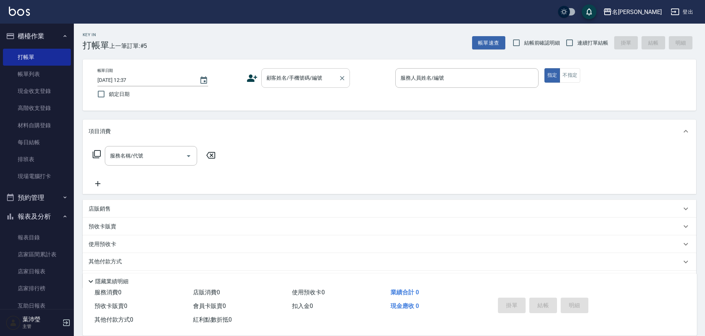
drag, startPoint x: 300, startPoint y: 77, endPoint x: 297, endPoint y: 86, distance: 9.9
click at [300, 78] on input "顧客姓名/手機號碼/編號" at bounding box center [300, 78] width 71 height 13
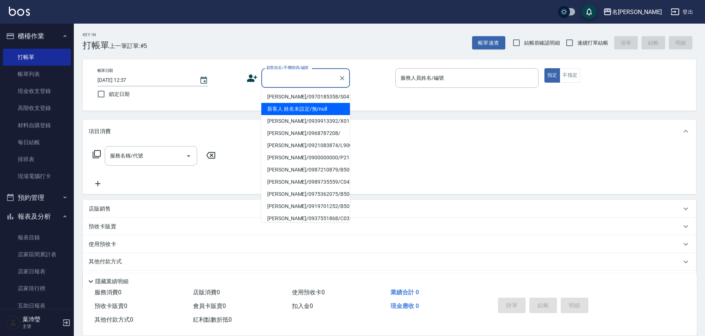
click at [294, 113] on li "新客人 姓名未設定/無/null" at bounding box center [305, 109] width 89 height 12
type input "新客人 姓名未設定/無/null"
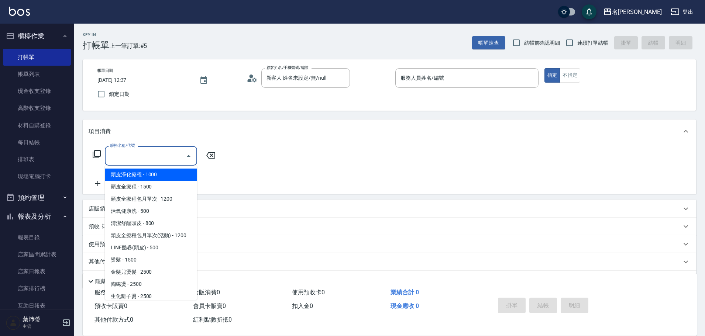
drag, startPoint x: 156, startPoint y: 160, endPoint x: 154, endPoint y: 163, distance: 3.8
click at [154, 163] on div "服務名稱/代號" at bounding box center [151, 156] width 92 height 20
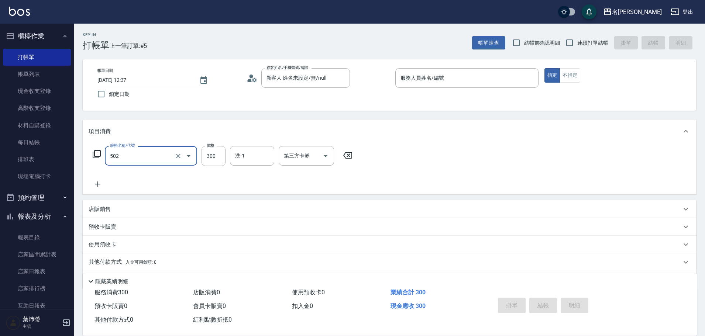
type input "洗髮(502)"
click at [101, 186] on icon at bounding box center [98, 184] width 18 height 9
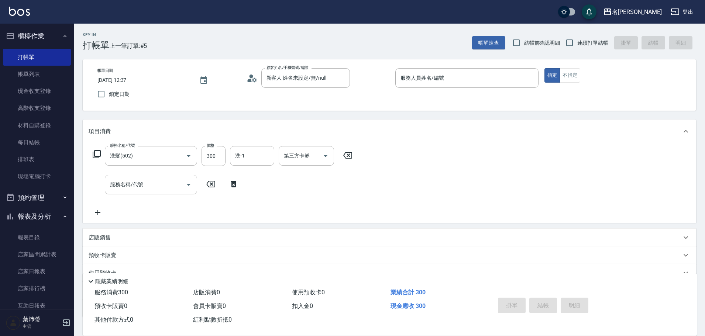
click at [125, 189] on input "服務名稱/代號" at bounding box center [145, 184] width 75 height 13
type input "0"
type input "高中學生(306)"
type input "350"
click at [492, 71] on div "服務人員姓名/編號" at bounding box center [466, 78] width 143 height 20
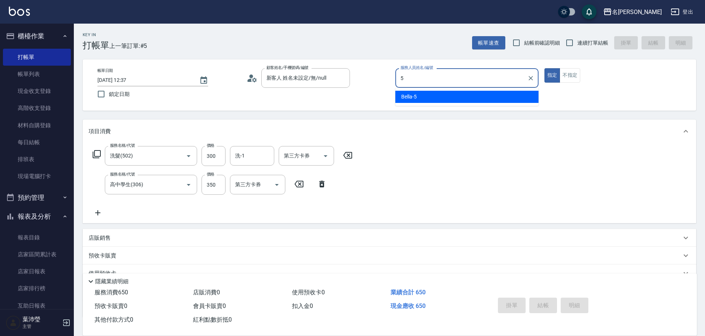
type input "Bella-5"
type button "true"
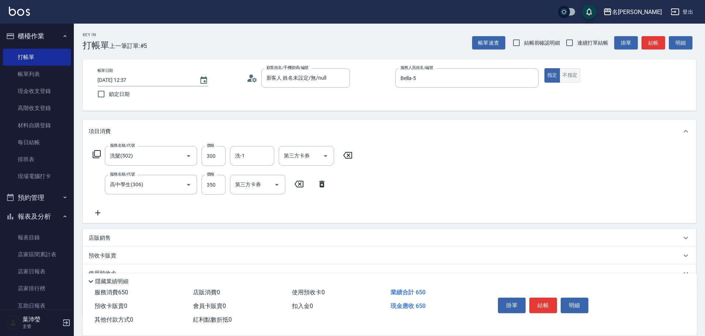
click at [575, 77] on button "不指定" at bounding box center [570, 75] width 21 height 14
click at [657, 42] on button "結帳" at bounding box center [654, 43] width 24 height 14
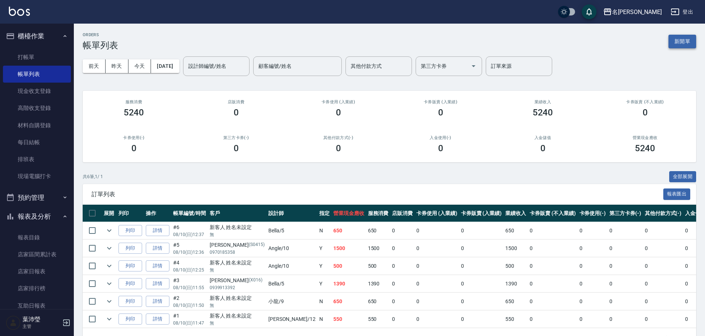
click at [684, 42] on button "新開單" at bounding box center [683, 42] width 28 height 14
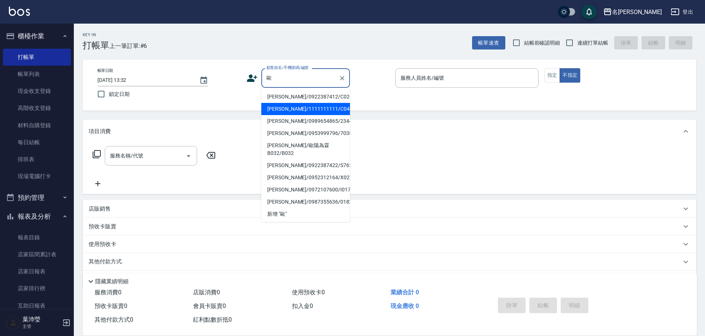
click at [307, 111] on li "歐玲蘭/1111111111/C0403" at bounding box center [305, 109] width 89 height 12
type input "歐玲蘭/1111111111/C0403"
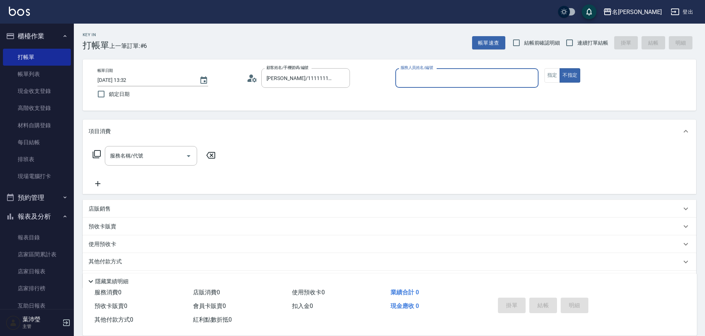
type input "Emma-8"
click at [559, 76] on button "指定" at bounding box center [553, 75] width 16 height 14
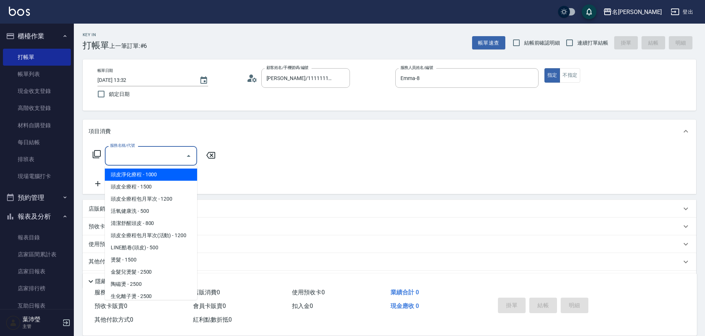
click at [124, 158] on input "服務名稱/代號" at bounding box center [145, 156] width 75 height 13
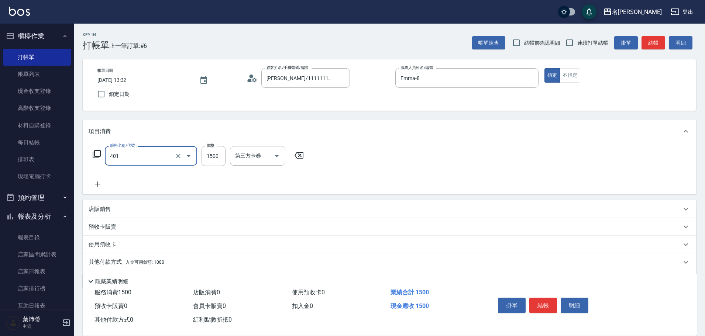
type input "染髮(401)"
type input "1000"
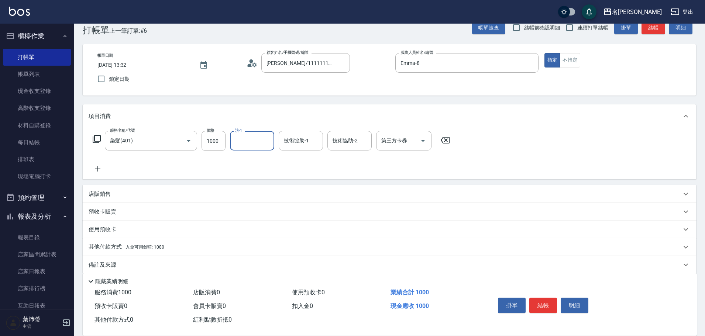
scroll to position [24, 0]
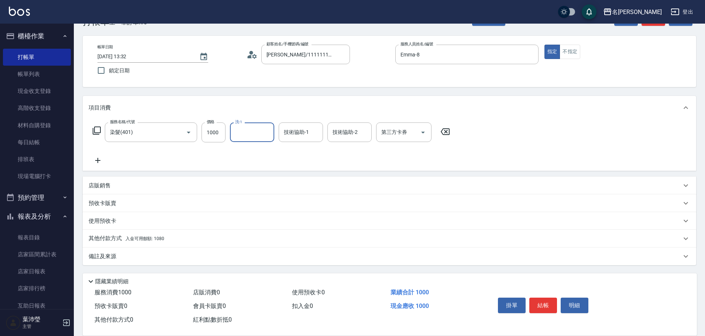
click at [104, 162] on icon at bounding box center [98, 160] width 18 height 9
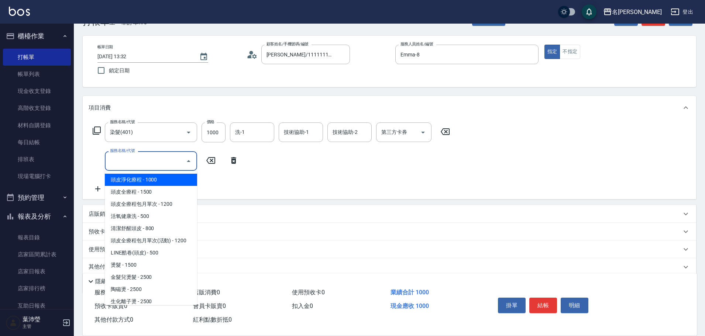
click at [141, 156] on input "服務名稱/代號" at bounding box center [145, 161] width 75 height 13
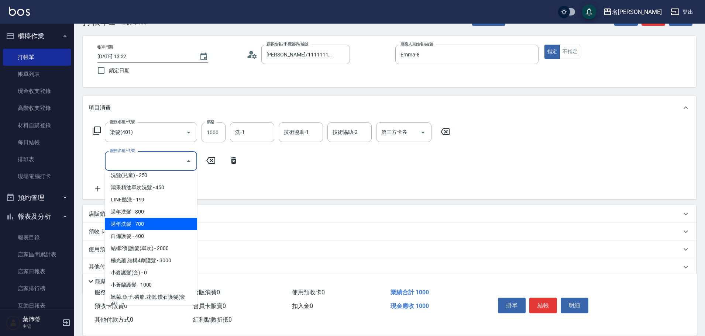
scroll to position [406, 0]
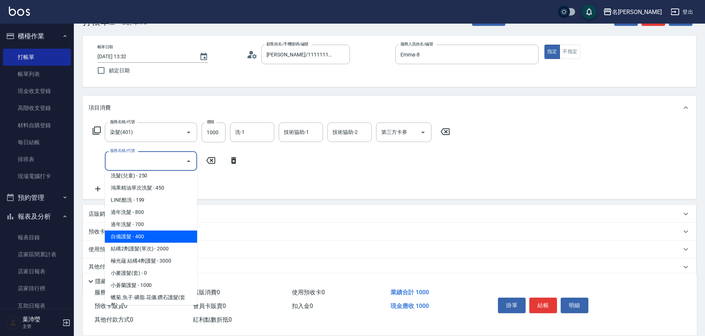
click at [163, 231] on span "自備護髮 - 400" at bounding box center [151, 237] width 92 height 12
type input "自備護髮(601)"
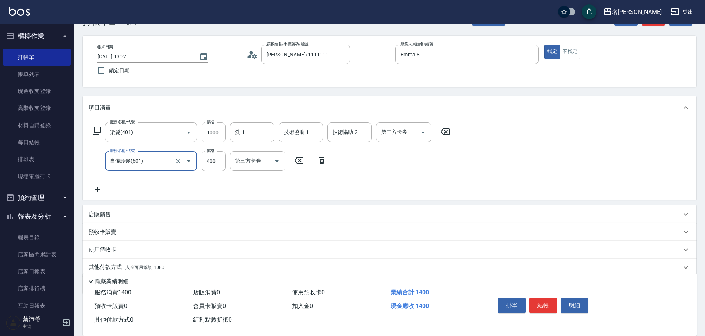
click at [106, 215] on p "店販銷售" at bounding box center [100, 215] width 22 height 8
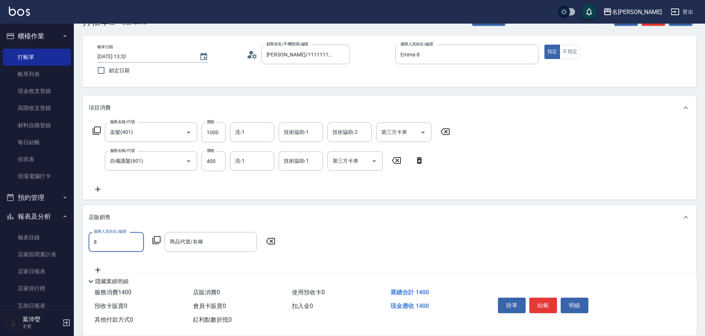
scroll to position [0, 0]
type input "Emma-8"
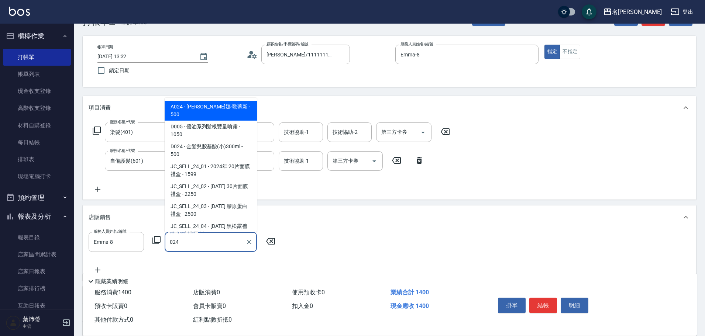
type input "威娜-歌蒂新"
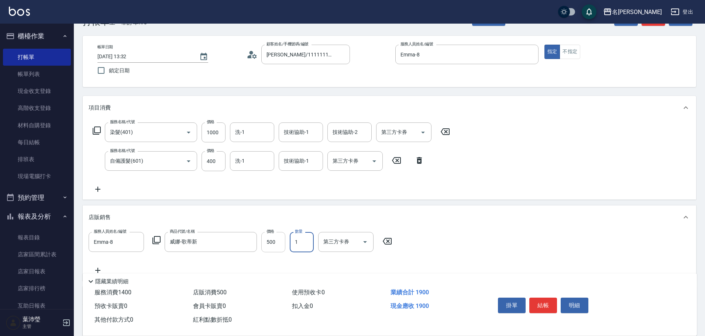
click at [268, 242] on input "500" at bounding box center [273, 242] width 24 height 20
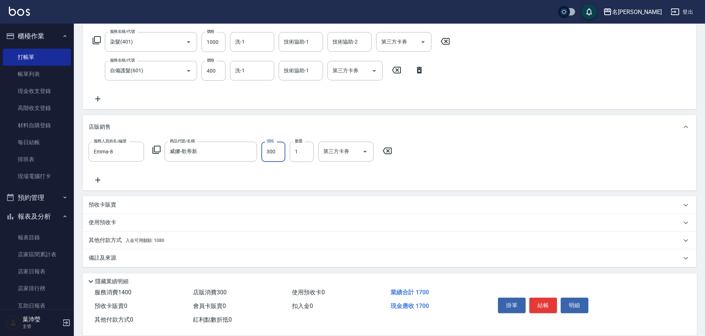
scroll to position [116, 0]
type input "300"
click at [146, 244] on div "其他付款方式 入金可用餘額: 1080" at bounding box center [390, 239] width 614 height 18
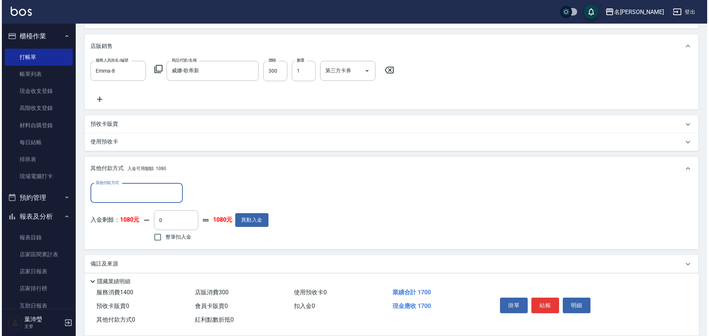
scroll to position [0, 0]
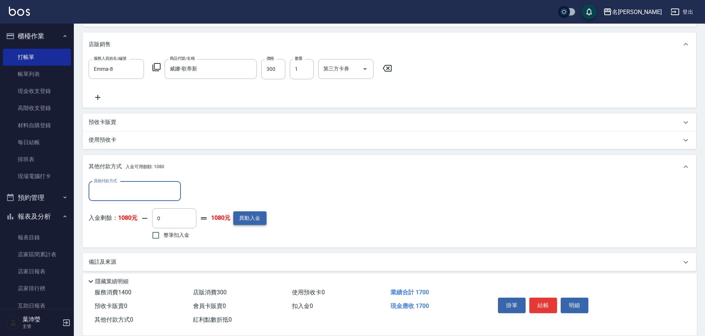
click at [242, 219] on button "異動入金" at bounding box center [249, 219] width 33 height 14
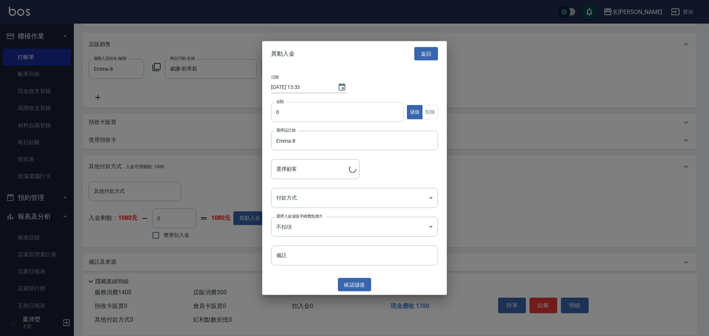
type input "歐玲蘭/1111111111/C0403"
click at [277, 114] on input "0" at bounding box center [337, 112] width 133 height 20
type input "3000"
click at [273, 205] on body "名留龍江 登出 櫃檯作業 打帳單 帳單列表 現金收支登錄 高階收支登錄 材料自購登錄 每日結帳 排班表 現場電腦打卡 預約管理 預約管理 單日預約紀錄 單週預…" at bounding box center [354, 72] width 709 height 539
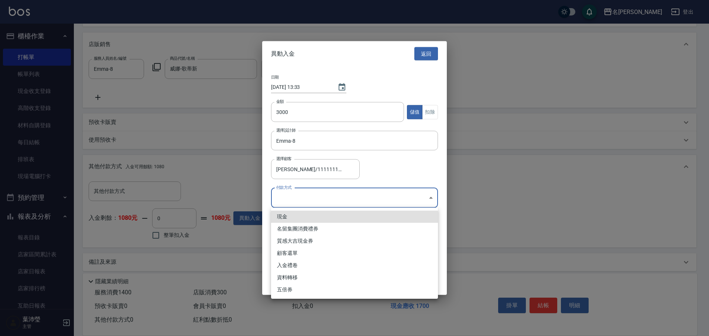
click at [275, 216] on li "現金" at bounding box center [354, 217] width 167 height 12
type input "現金"
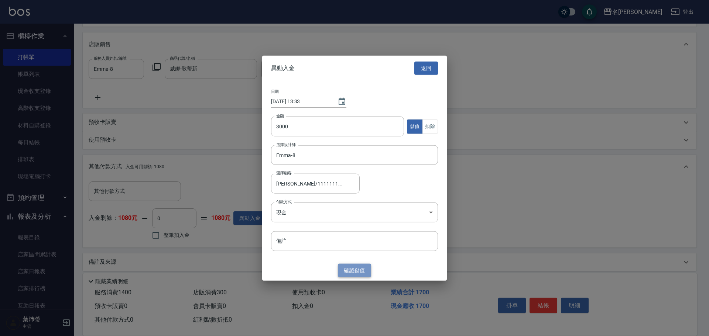
click at [354, 271] on button "確認 儲值" at bounding box center [354, 271] width 33 height 14
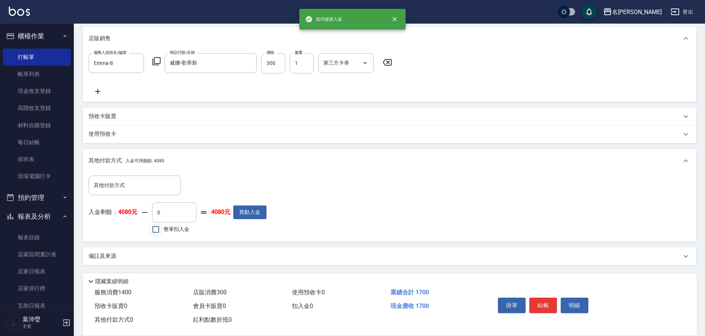
click at [156, 227] on input "整筆扣入金" at bounding box center [156, 230] width 16 height 16
checkbox input "true"
type input "1700"
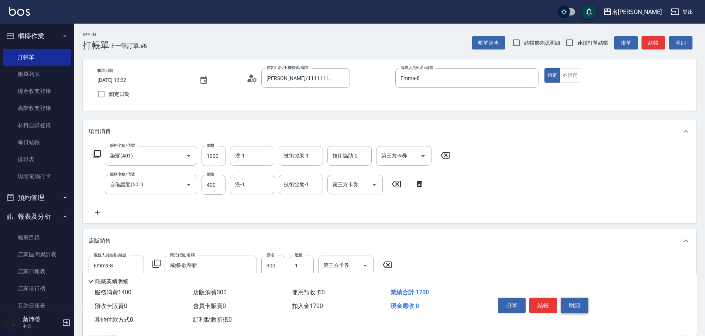
click at [575, 308] on button "明細" at bounding box center [575, 306] width 28 height 16
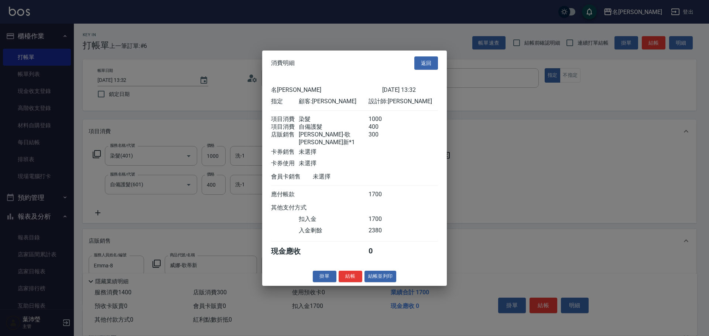
click at [363, 278] on div "掛單 結帳 結帳並列印" at bounding box center [354, 276] width 185 height 11
click at [383, 278] on button "結帳並列印" at bounding box center [380, 276] width 32 height 11
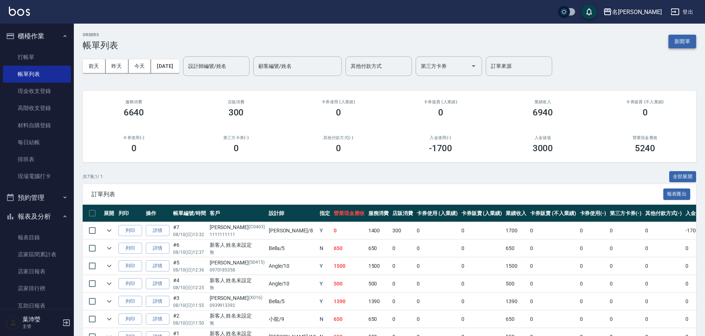
click at [686, 42] on button "新開單" at bounding box center [683, 42] width 28 height 14
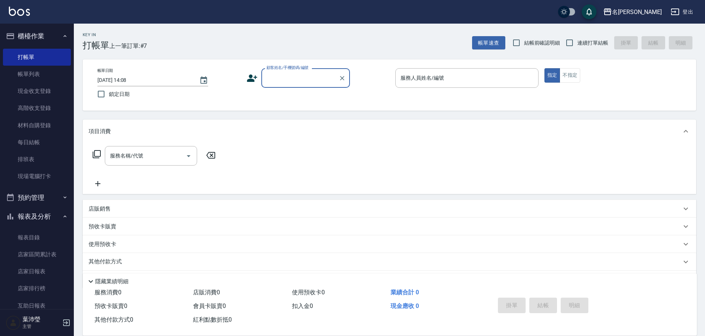
click at [300, 88] on div "顧客姓名/手機號碼/編號" at bounding box center [305, 78] width 89 height 20
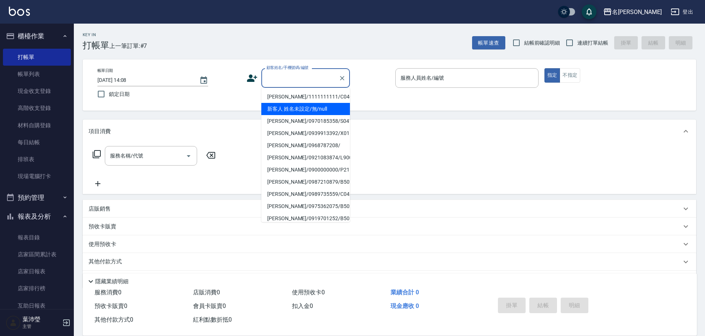
click at [306, 107] on li "新客人 姓名未設定/無/null" at bounding box center [305, 109] width 89 height 12
type input "新客人 姓名未設定/無/null"
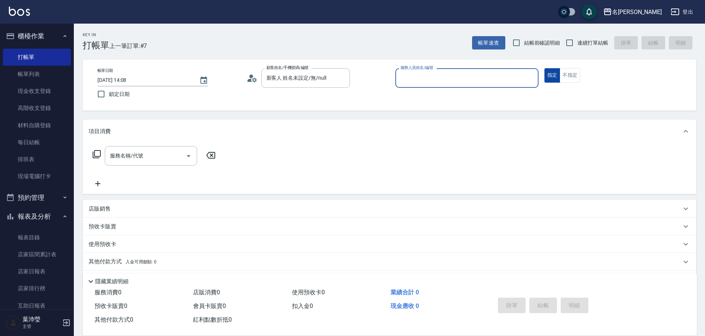
click at [554, 77] on button "指定" at bounding box center [553, 75] width 16 height 14
click at [569, 81] on button "不指定" at bounding box center [570, 75] width 21 height 14
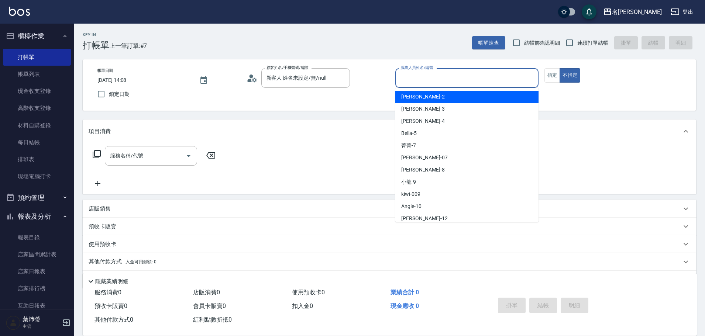
click at [495, 81] on input "服務人員姓名/編號" at bounding box center [467, 78] width 137 height 13
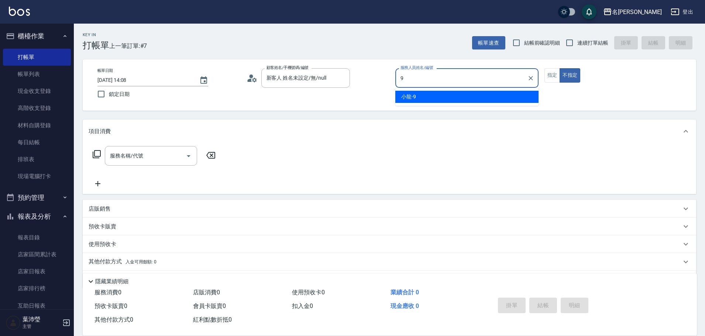
type input "小龍-9"
type button "false"
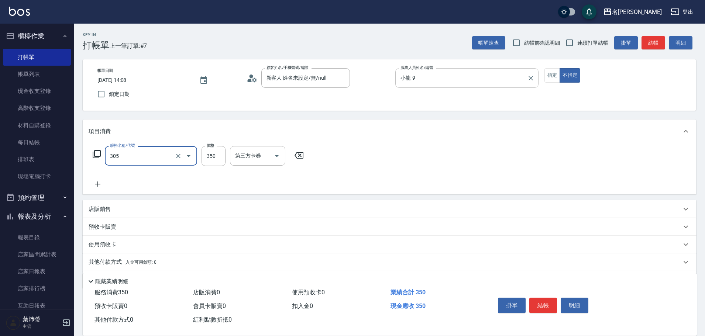
type input "不指定剪髮(305)"
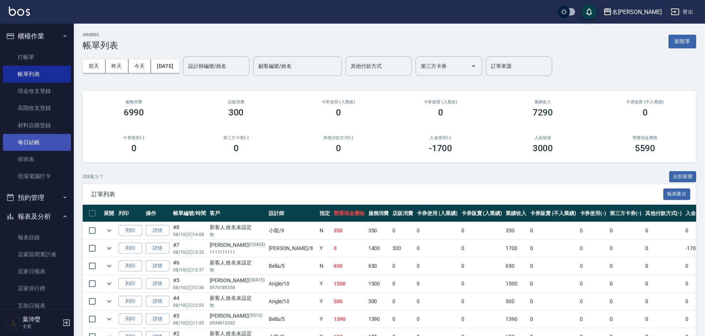
click at [51, 139] on link "每日結帳" at bounding box center [37, 142] width 68 height 17
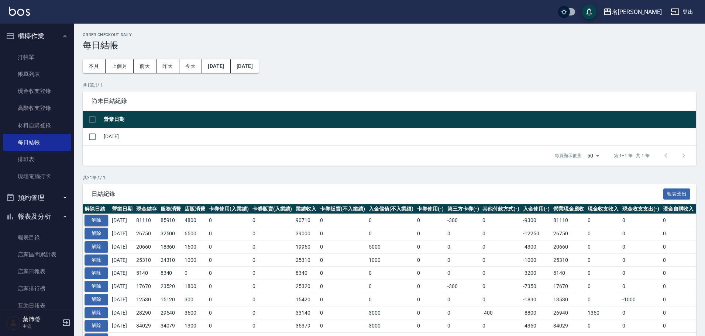
click at [95, 220] on button "解除" at bounding box center [97, 220] width 24 height 11
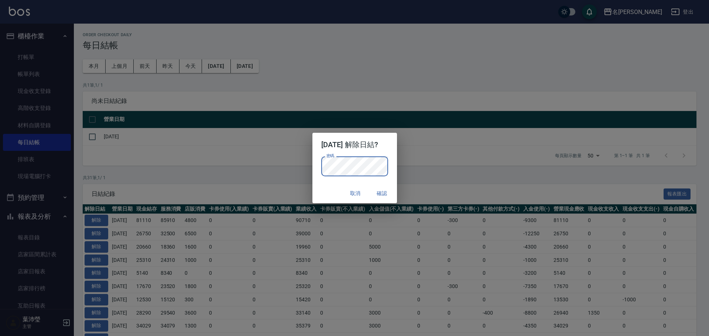
click at [390, 199] on button "確認" at bounding box center [382, 194] width 24 height 14
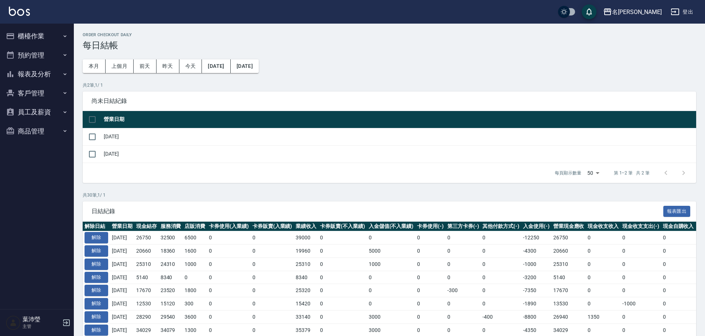
click at [67, 78] on button "報表及分析" at bounding box center [37, 74] width 68 height 19
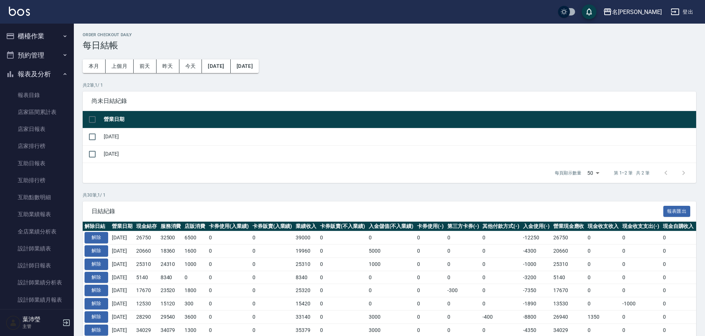
click at [52, 41] on button "櫃檯作業" at bounding box center [37, 36] width 68 height 19
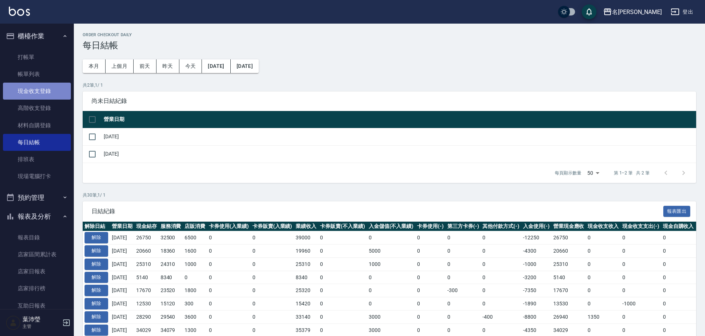
click at [37, 83] on link "現金收支登錄" at bounding box center [37, 91] width 68 height 17
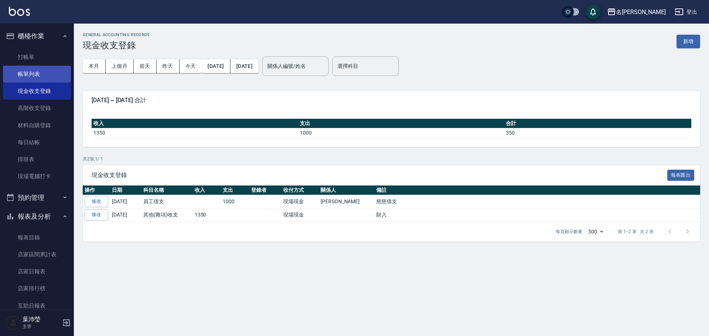
click at [53, 69] on link "帳單列表" at bounding box center [37, 74] width 68 height 17
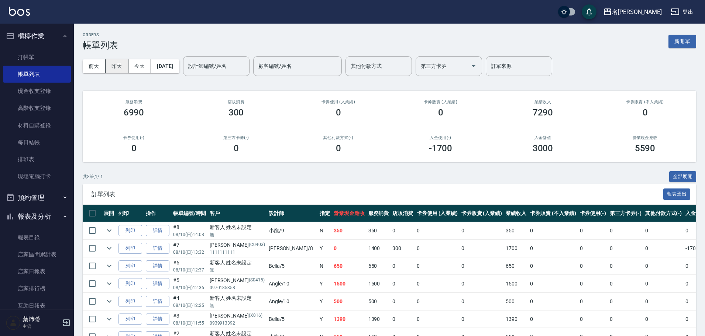
click at [119, 68] on button "昨天" at bounding box center [117, 66] width 23 height 14
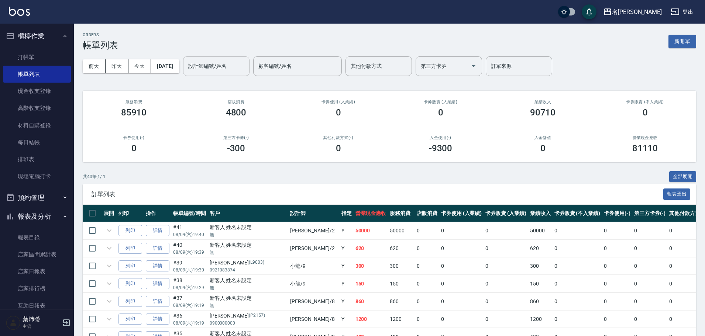
click at [236, 67] on div "設計師編號/姓名 設計師編號/姓名" at bounding box center [216, 66] width 66 height 20
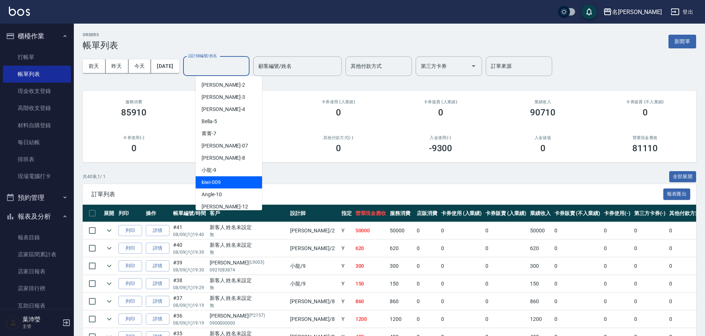
click at [216, 193] on div "Angle -10" at bounding box center [229, 195] width 66 height 12
type input "Angle-10"
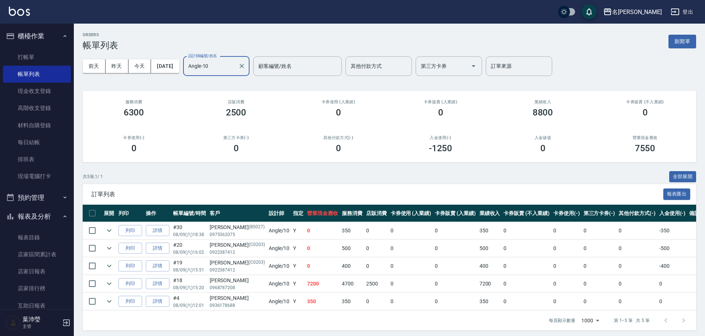
scroll to position [9, 0]
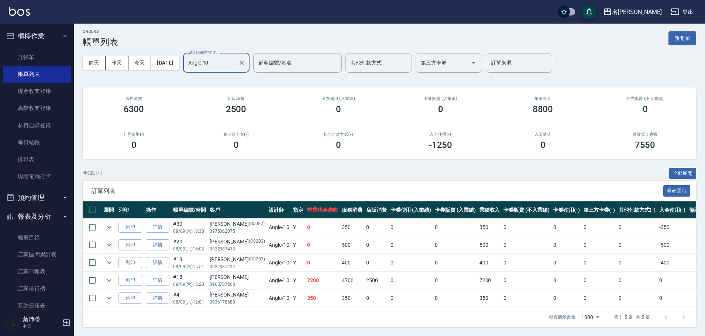
click at [109, 241] on icon "expand row" at bounding box center [109, 245] width 9 height 9
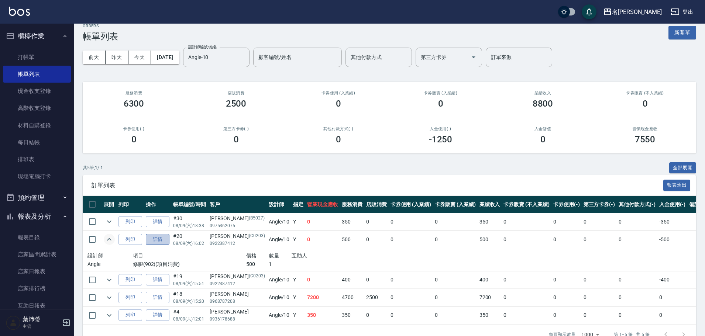
click at [152, 238] on link "詳情" at bounding box center [158, 239] width 24 height 11
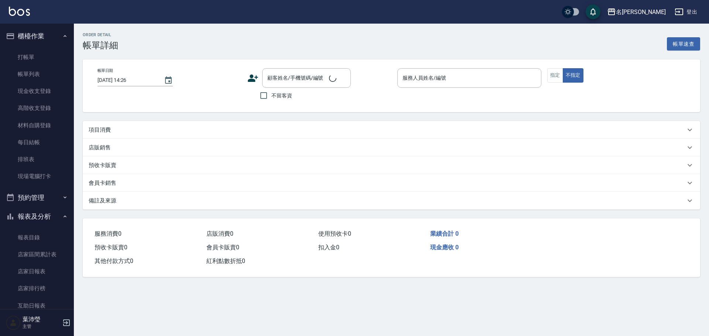
type input "2025/08/09 16:02"
type input "Angle-10"
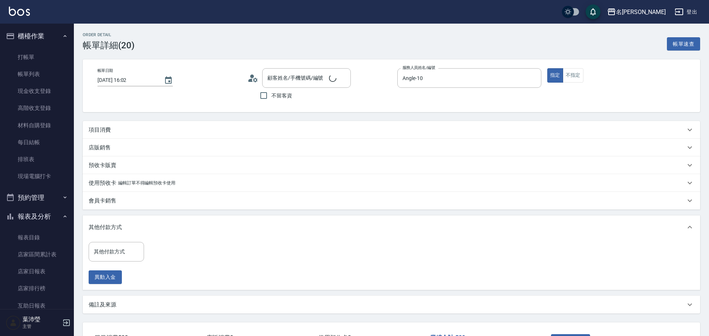
type input "歐陽蕙/0922387412/C0203"
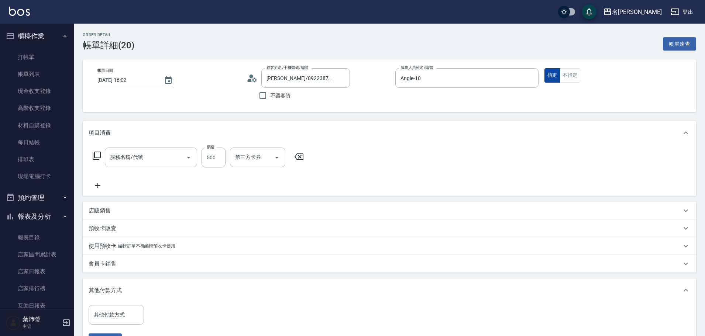
type input "修腳(902)"
click at [497, 69] on div "Angle-10 服務人員姓名/編號" at bounding box center [466, 78] width 143 height 20
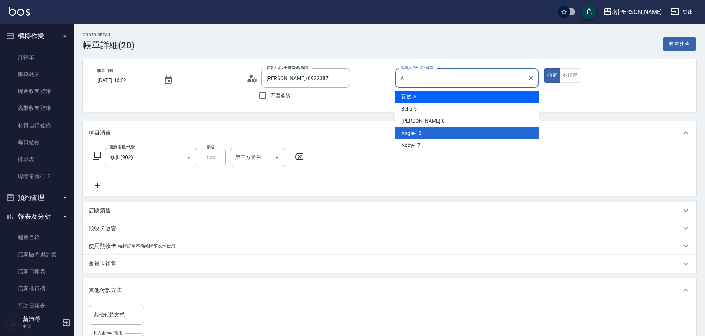
click at [438, 100] on div "瓦皮 -A" at bounding box center [466, 97] width 143 height 12
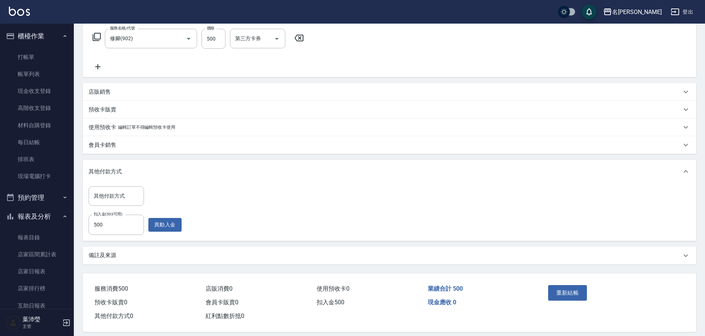
scroll to position [127, 0]
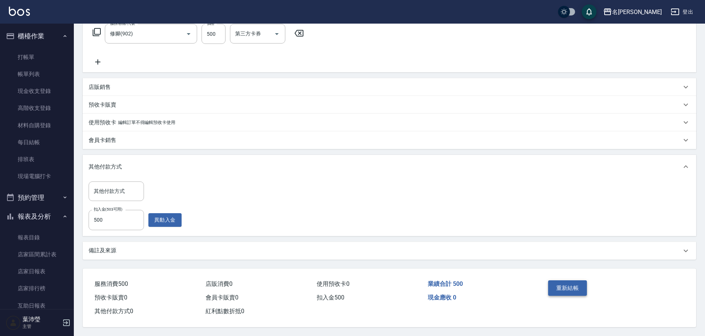
type input "瓦皮-A"
click at [561, 281] on button "重新結帳" at bounding box center [567, 289] width 39 height 16
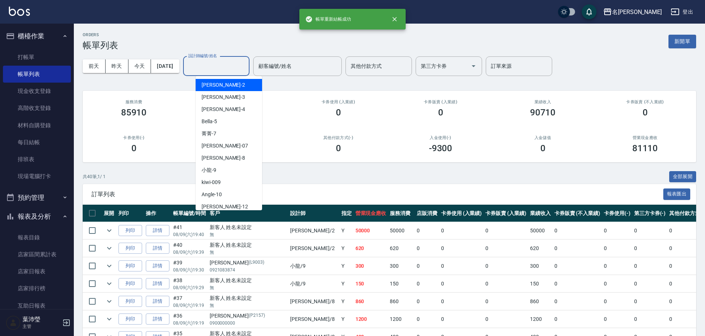
click at [237, 65] on input "設計師編號/姓名" at bounding box center [216, 66] width 60 height 13
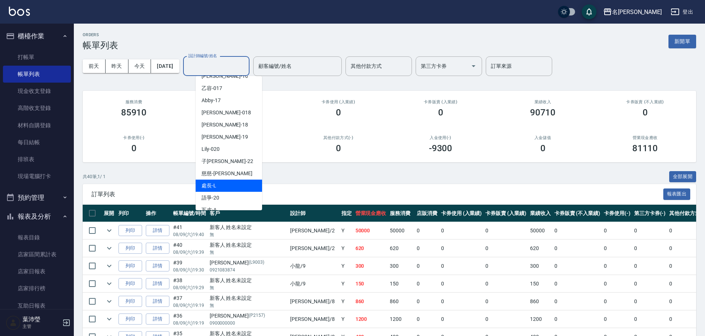
scroll to position [176, 0]
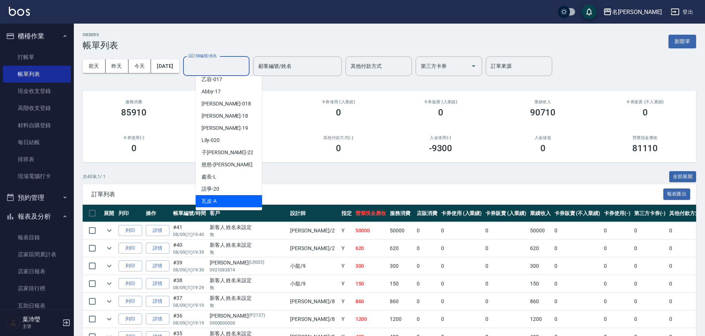
click at [235, 201] on div "瓦皮 -A" at bounding box center [229, 201] width 66 height 12
type input "瓦皮-A"
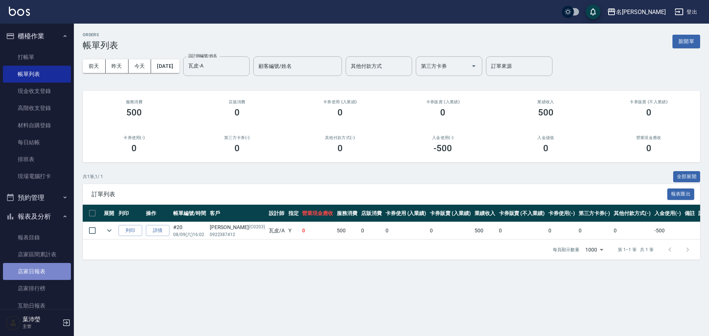
click at [47, 279] on link "店家日報表" at bounding box center [37, 271] width 68 height 17
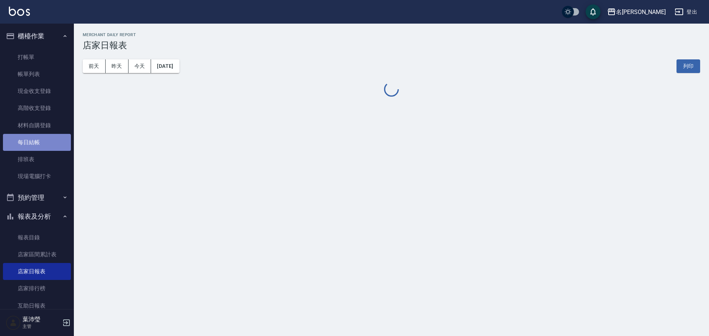
click at [46, 136] on link "每日結帳" at bounding box center [37, 142] width 68 height 17
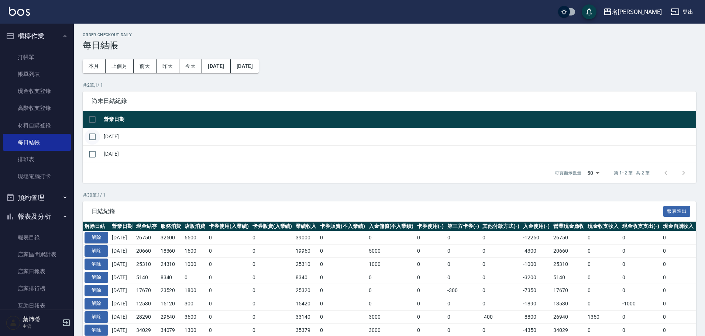
click at [100, 136] on input "checkbox" at bounding box center [93, 137] width 16 height 16
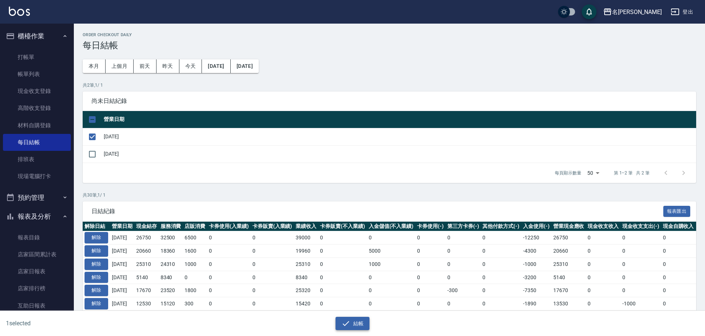
click at [351, 323] on button "結帳" at bounding box center [353, 324] width 34 height 14
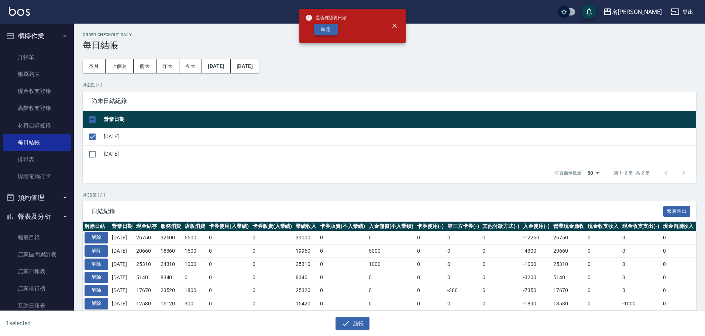
click at [332, 31] on button "確定" at bounding box center [326, 29] width 24 height 11
checkbox input "false"
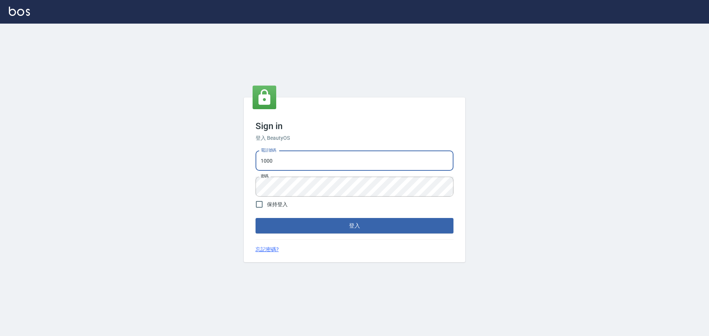
click at [339, 166] on input "1000" at bounding box center [355, 161] width 198 height 20
type input "0975350191"
click at [345, 231] on button "登入" at bounding box center [355, 226] width 198 height 16
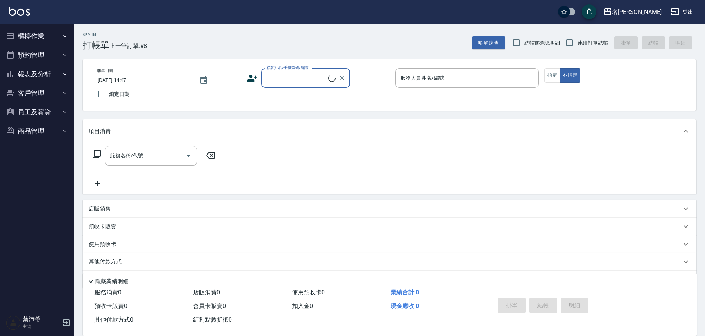
click at [34, 31] on button "櫃檯作業" at bounding box center [37, 36] width 68 height 19
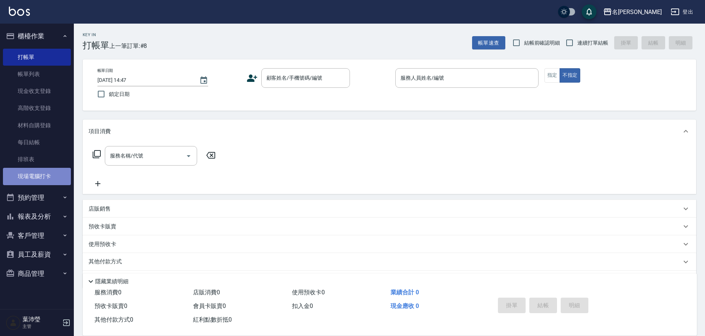
click at [24, 172] on link "現場電腦打卡" at bounding box center [37, 176] width 68 height 17
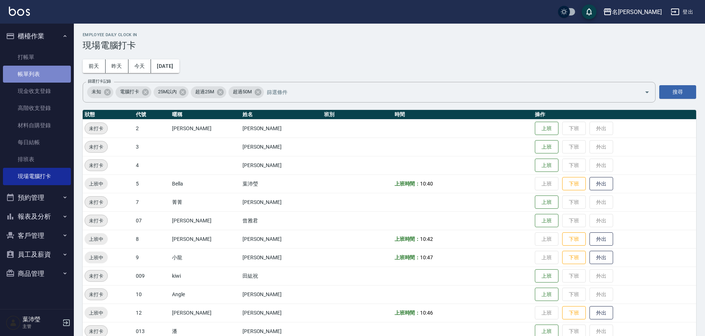
click at [32, 82] on link "帳單列表" at bounding box center [37, 74] width 68 height 17
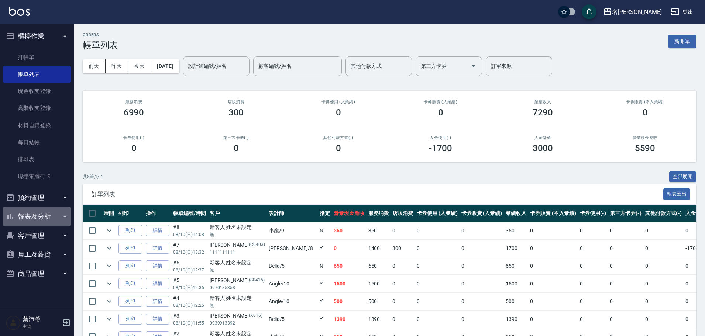
click at [39, 212] on button "報表及分析" at bounding box center [37, 216] width 68 height 19
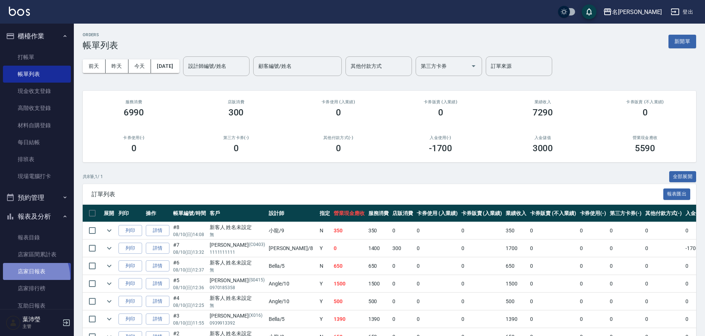
click at [24, 278] on link "店家日報表" at bounding box center [37, 271] width 68 height 17
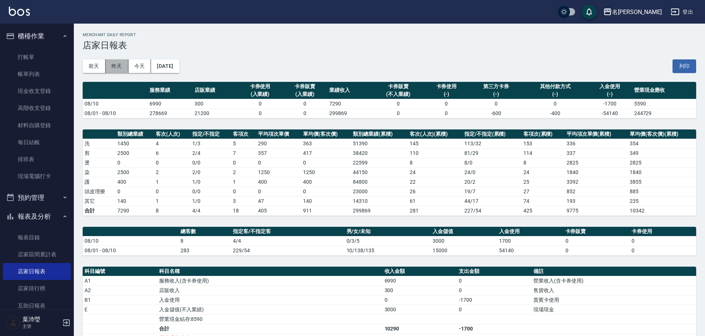
click at [112, 67] on button "昨天" at bounding box center [117, 66] width 23 height 14
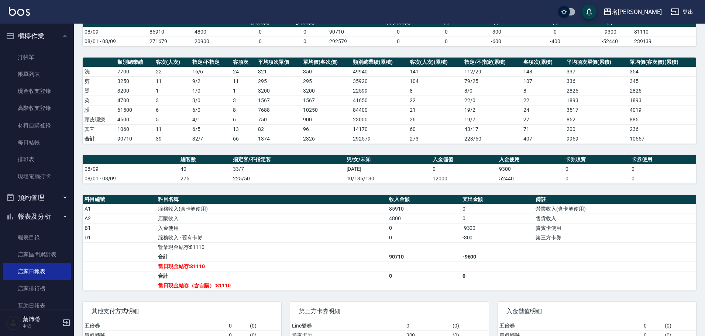
scroll to position [111, 0]
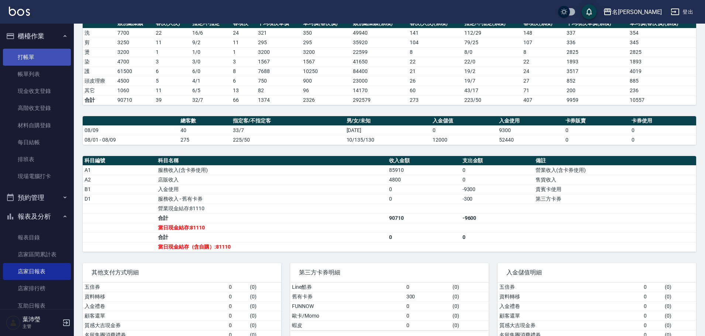
click at [40, 56] on link "打帳單" at bounding box center [37, 57] width 68 height 17
